Goal: Learn about a topic

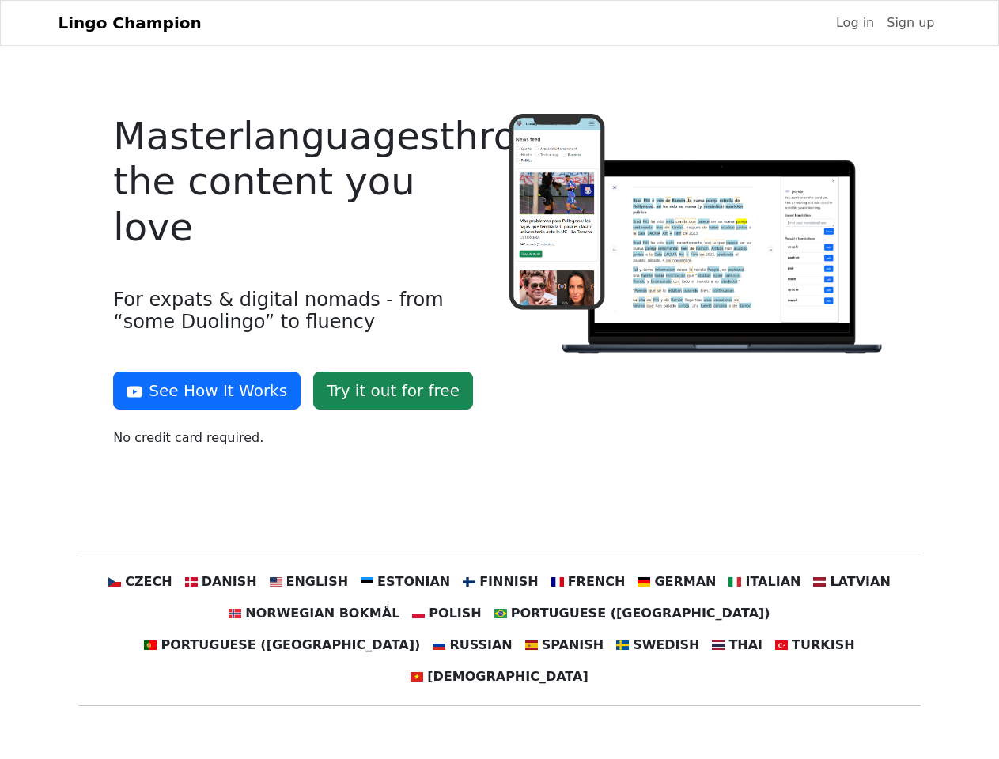
click at [500, 380] on div at bounding box center [697, 287] width 395 height 346
click at [201, 391] on button "See How It Works" at bounding box center [206, 391] width 187 height 38
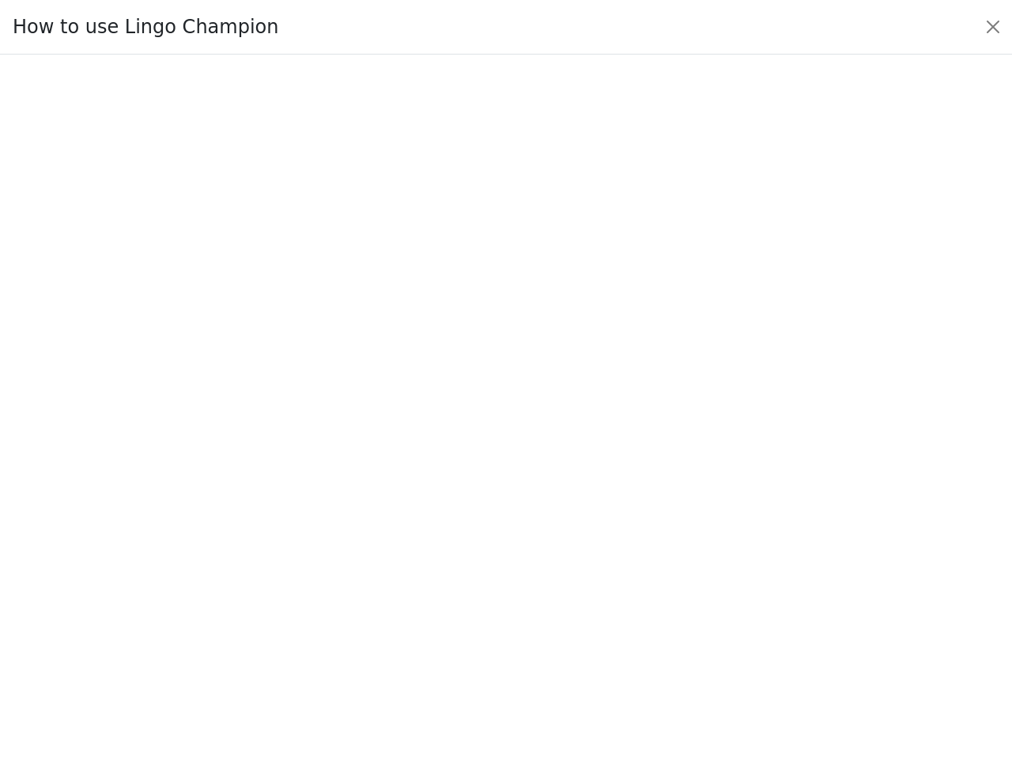
click at [170, 582] on div at bounding box center [506, 407] width 938 height 555
click at [244, 582] on div at bounding box center [506, 407] width 938 height 555
click at [324, 582] on div at bounding box center [506, 407] width 938 height 555
click at [411, 582] on div at bounding box center [506, 407] width 938 height 555
click at [498, 582] on div at bounding box center [506, 407] width 938 height 555
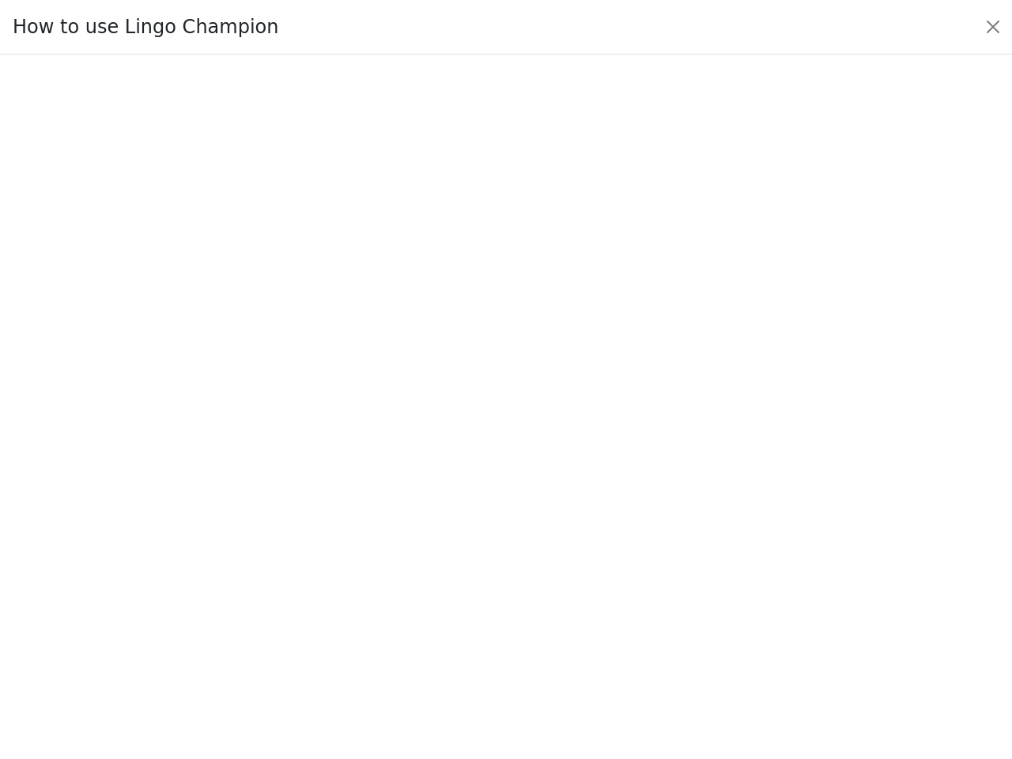
click at [577, 582] on div at bounding box center [506, 407] width 938 height 555
click at [659, 582] on div at bounding box center [506, 407] width 938 height 555
click at [740, 582] on div at bounding box center [506, 407] width 938 height 555
